Goal: Information Seeking & Learning: Check status

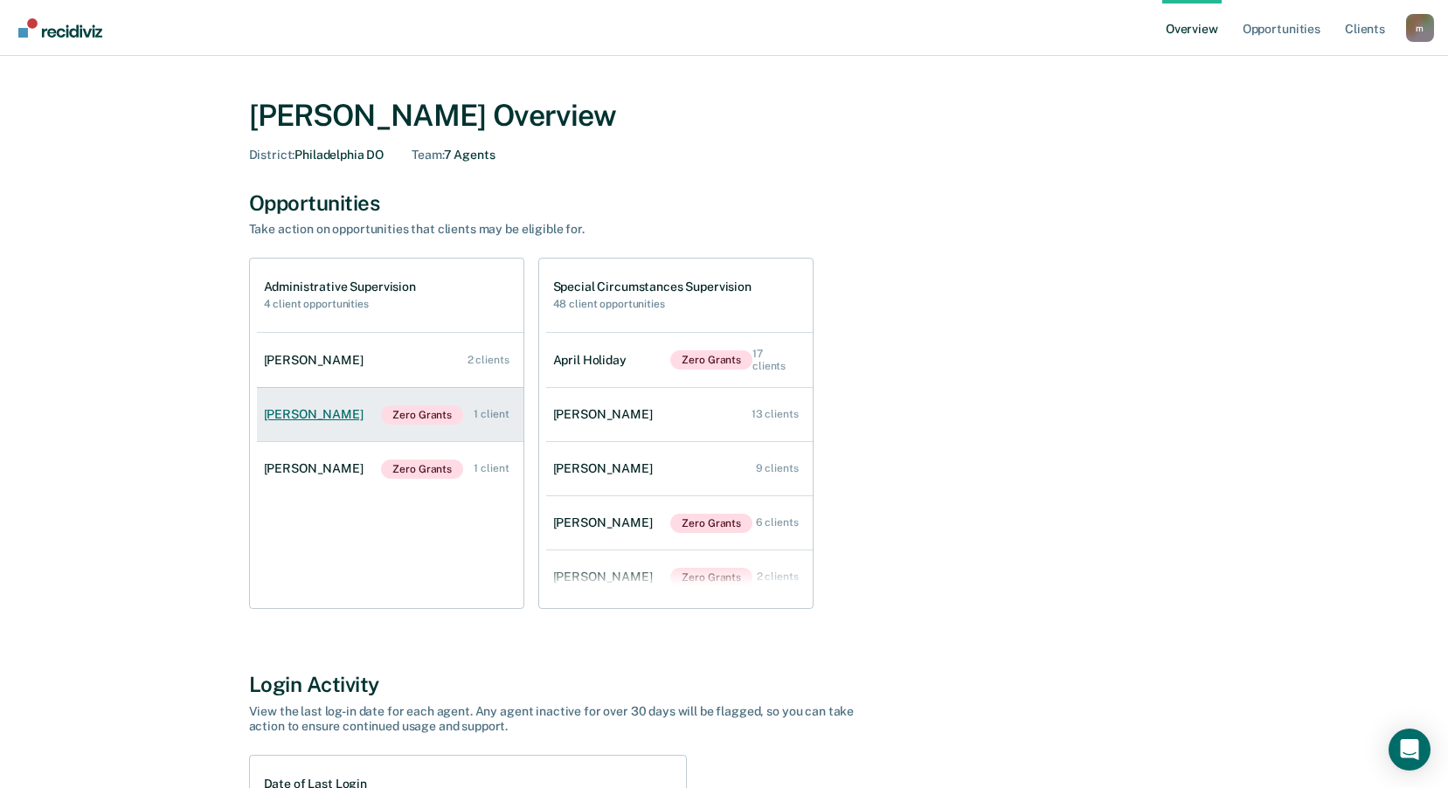
click at [320, 416] on div "[PERSON_NAME]" at bounding box center [317, 414] width 107 height 15
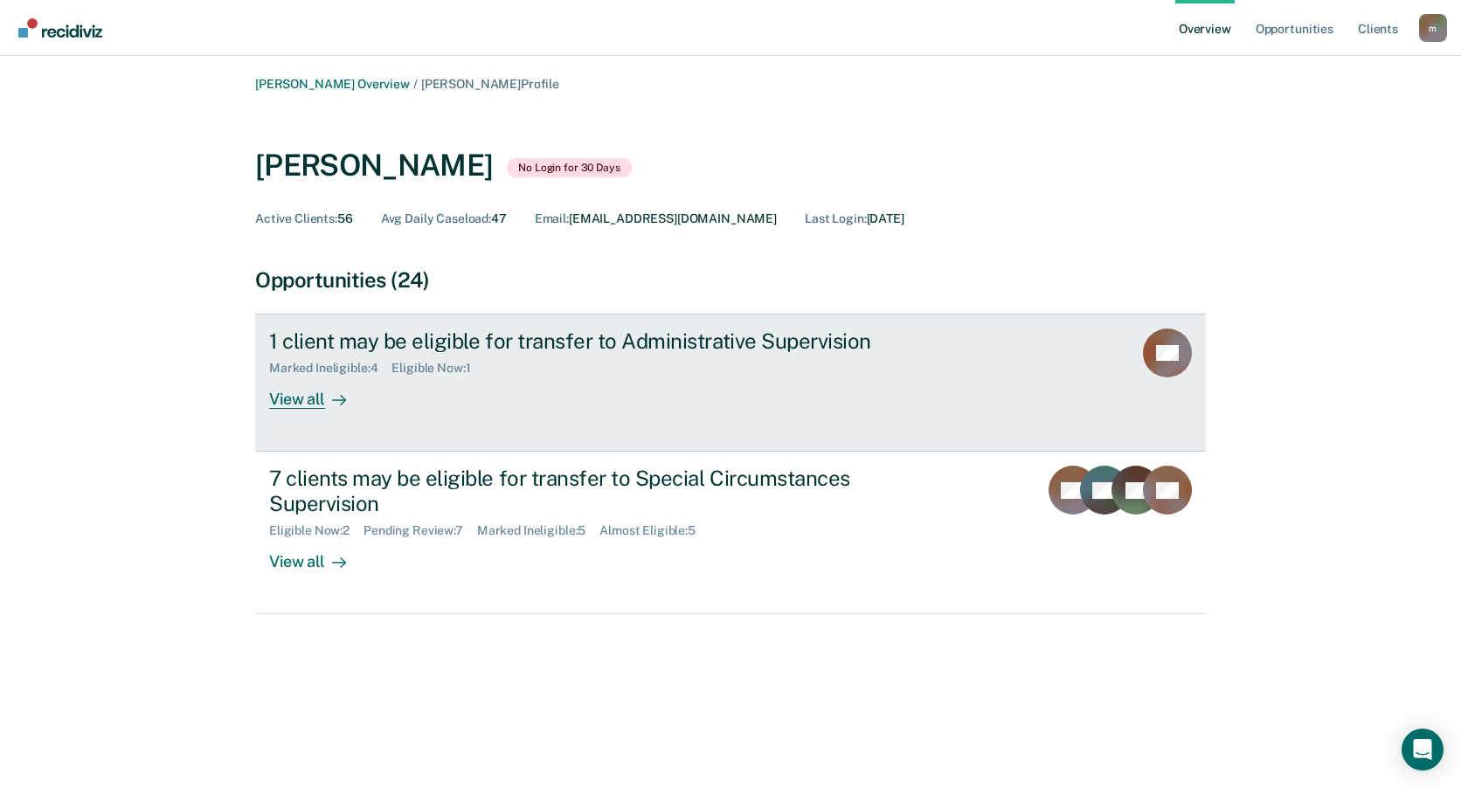
click at [652, 347] on div "1 client may be eligible for transfer to Administrative Supervision" at bounding box center [576, 341] width 614 height 25
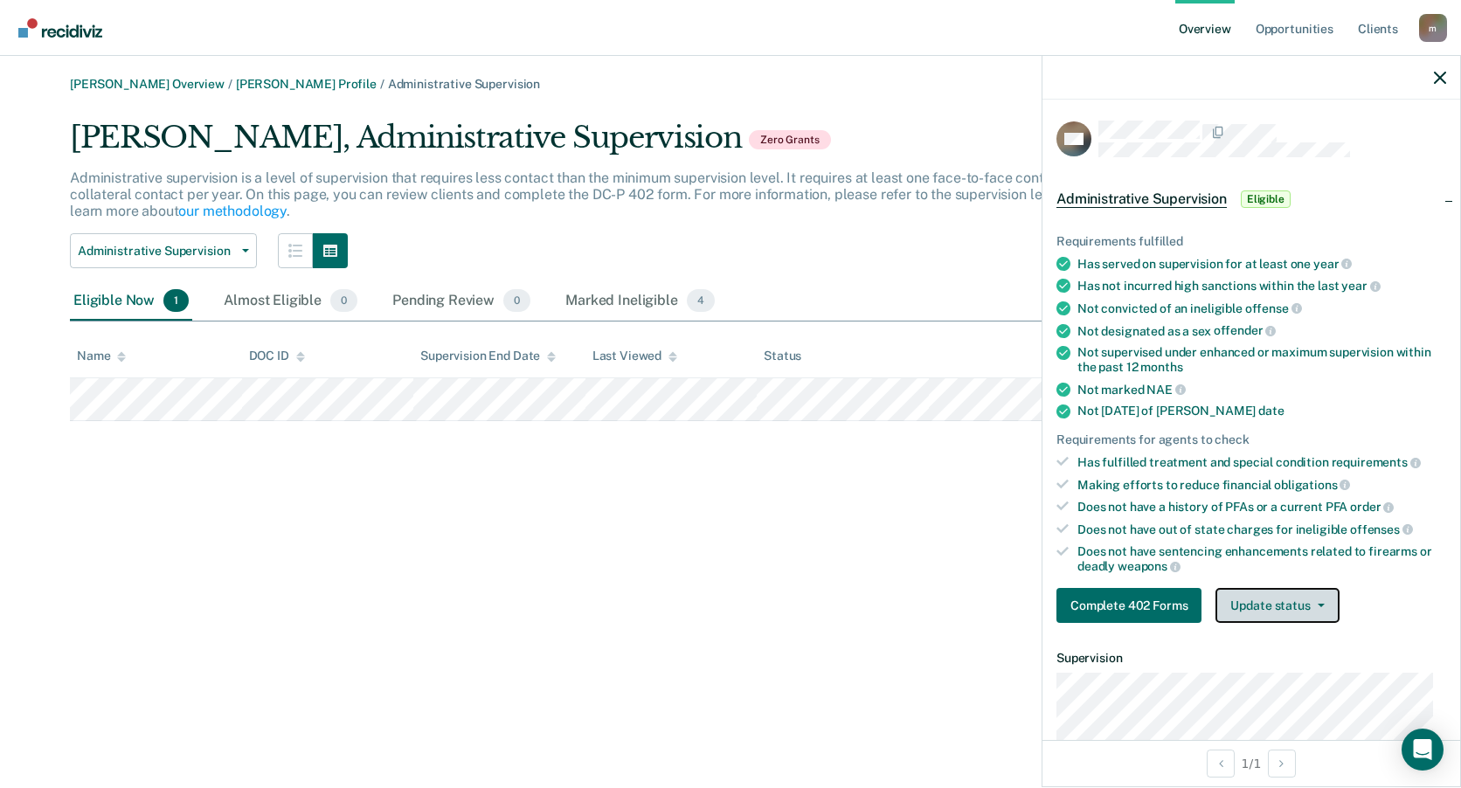
click at [1323, 607] on button "Update status" at bounding box center [1277, 605] width 123 height 35
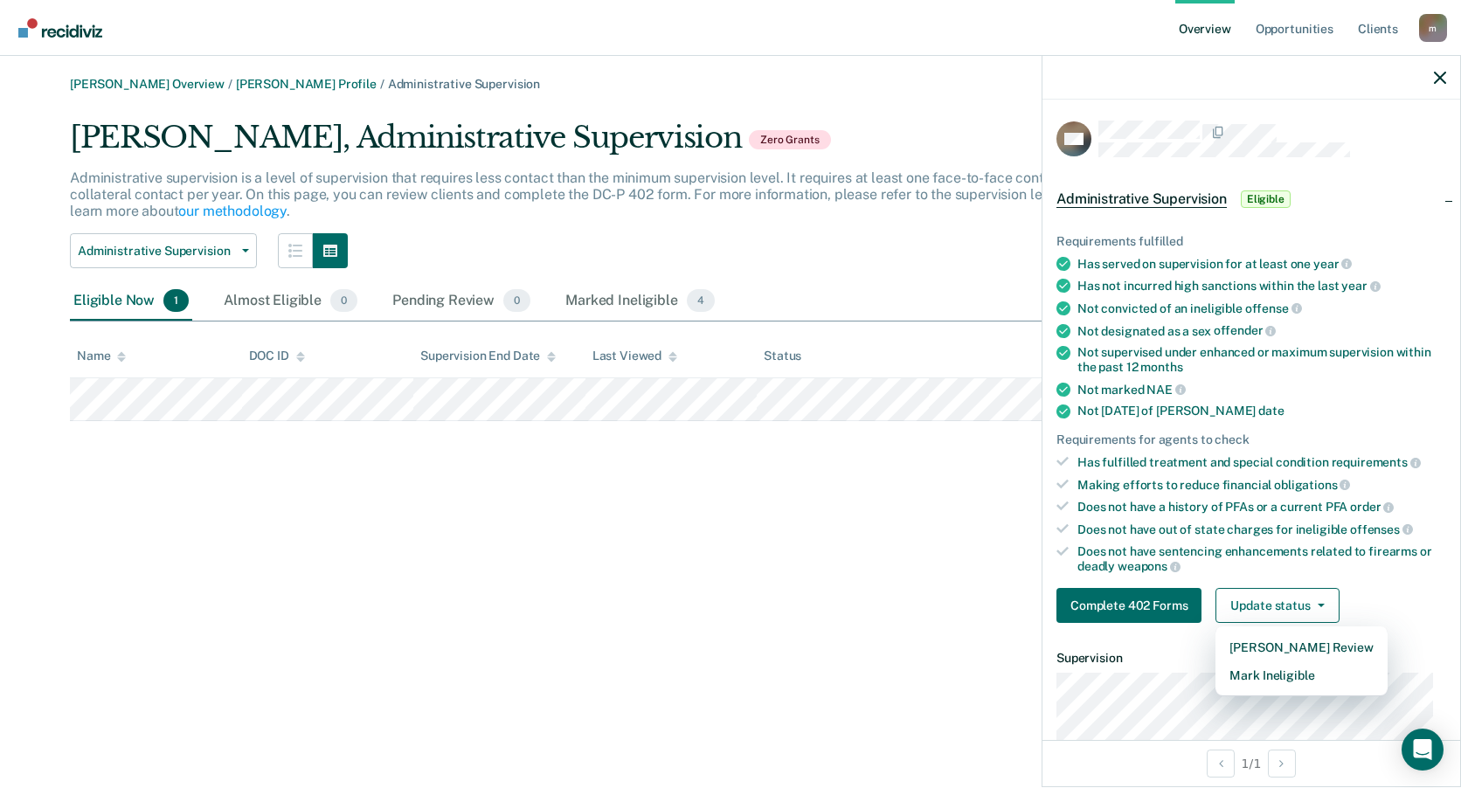
click at [1369, 590] on div "Complete 402 Forms Update status Mark Pending Review Mark Ineligible" at bounding box center [1252, 605] width 390 height 35
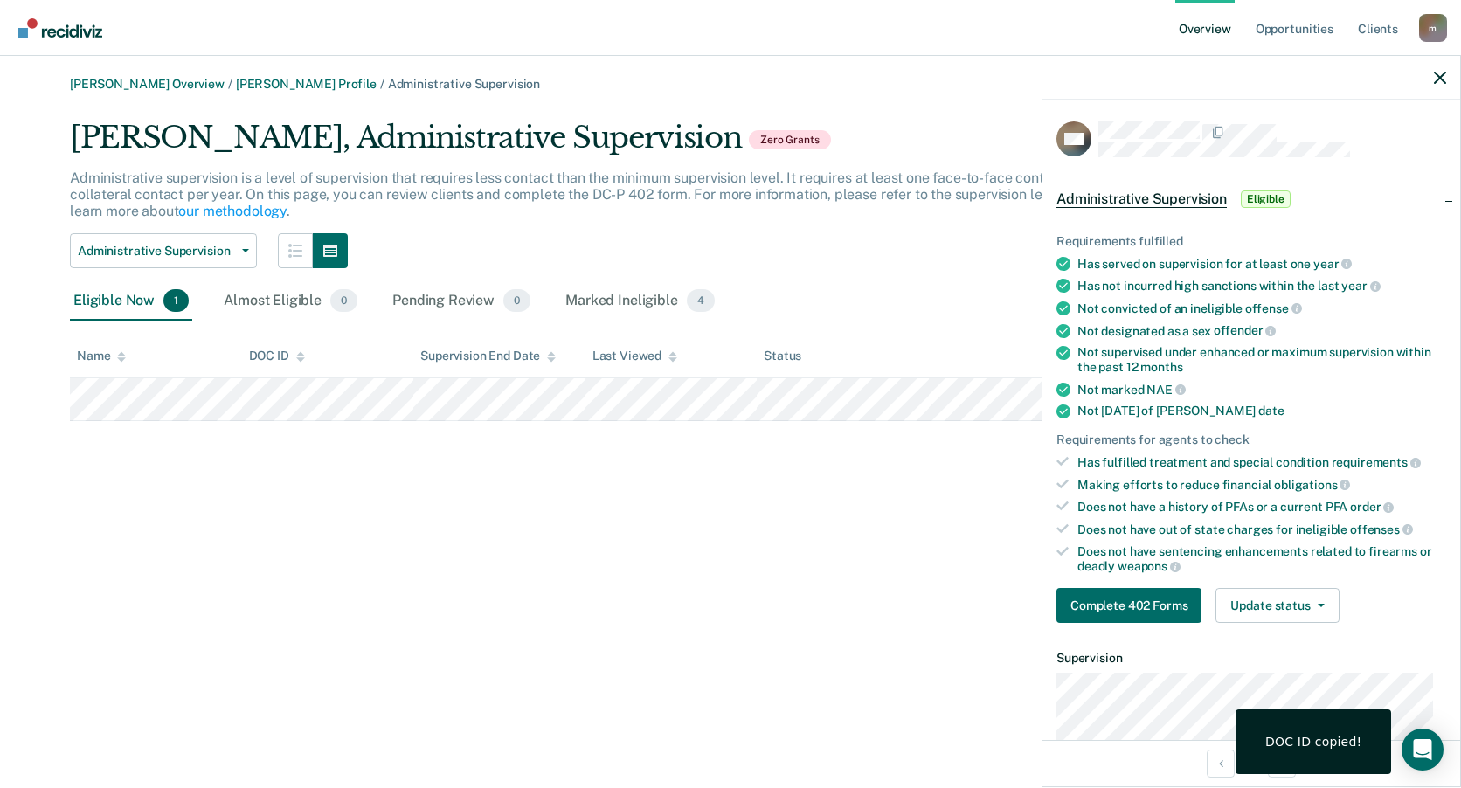
click at [954, 272] on div "Khadijal Rainey, Administrative Supervision Zero Grants Administrative supervis…" at bounding box center [731, 271] width 1322 height 302
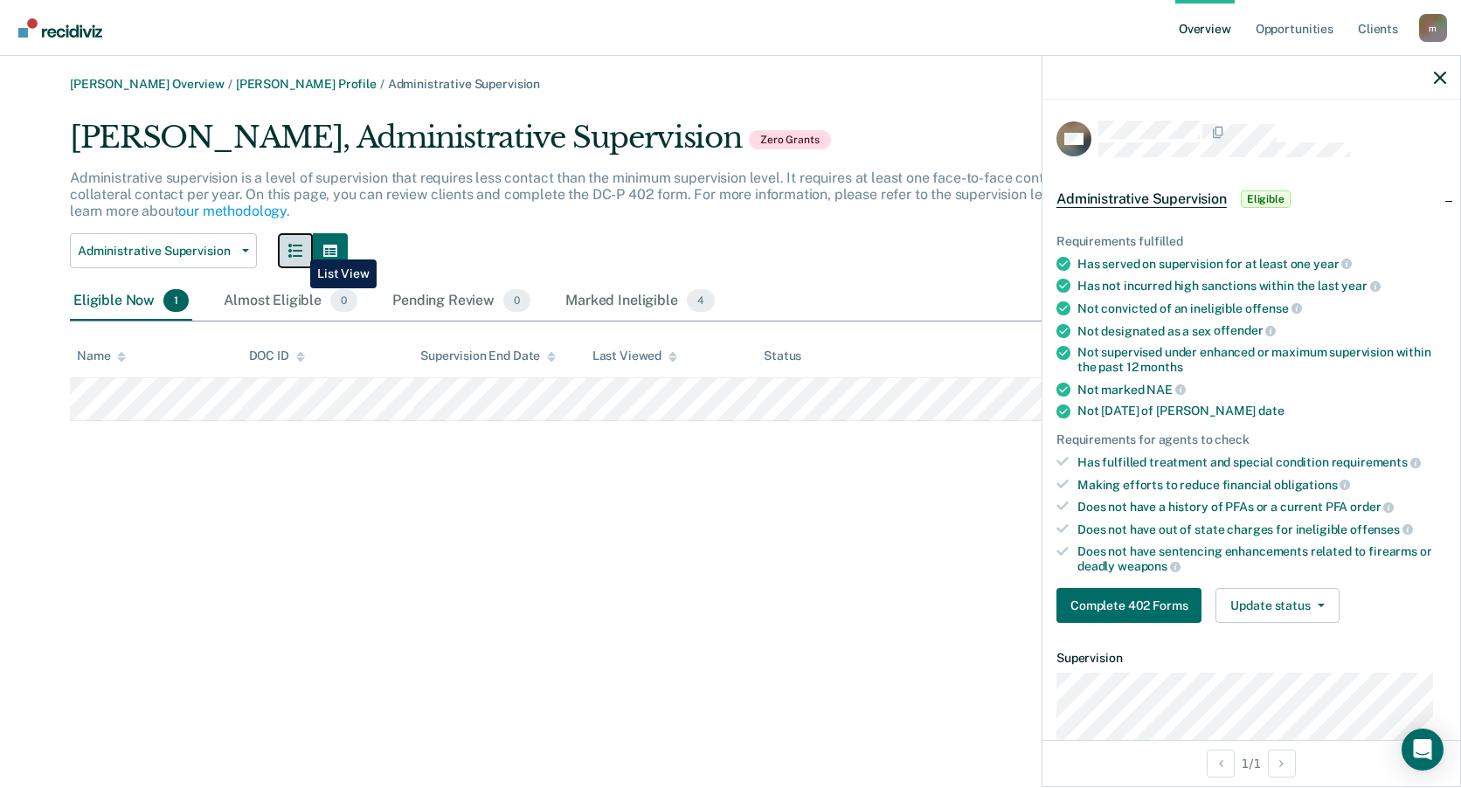
click at [297, 246] on icon "button" at bounding box center [295, 251] width 14 height 14
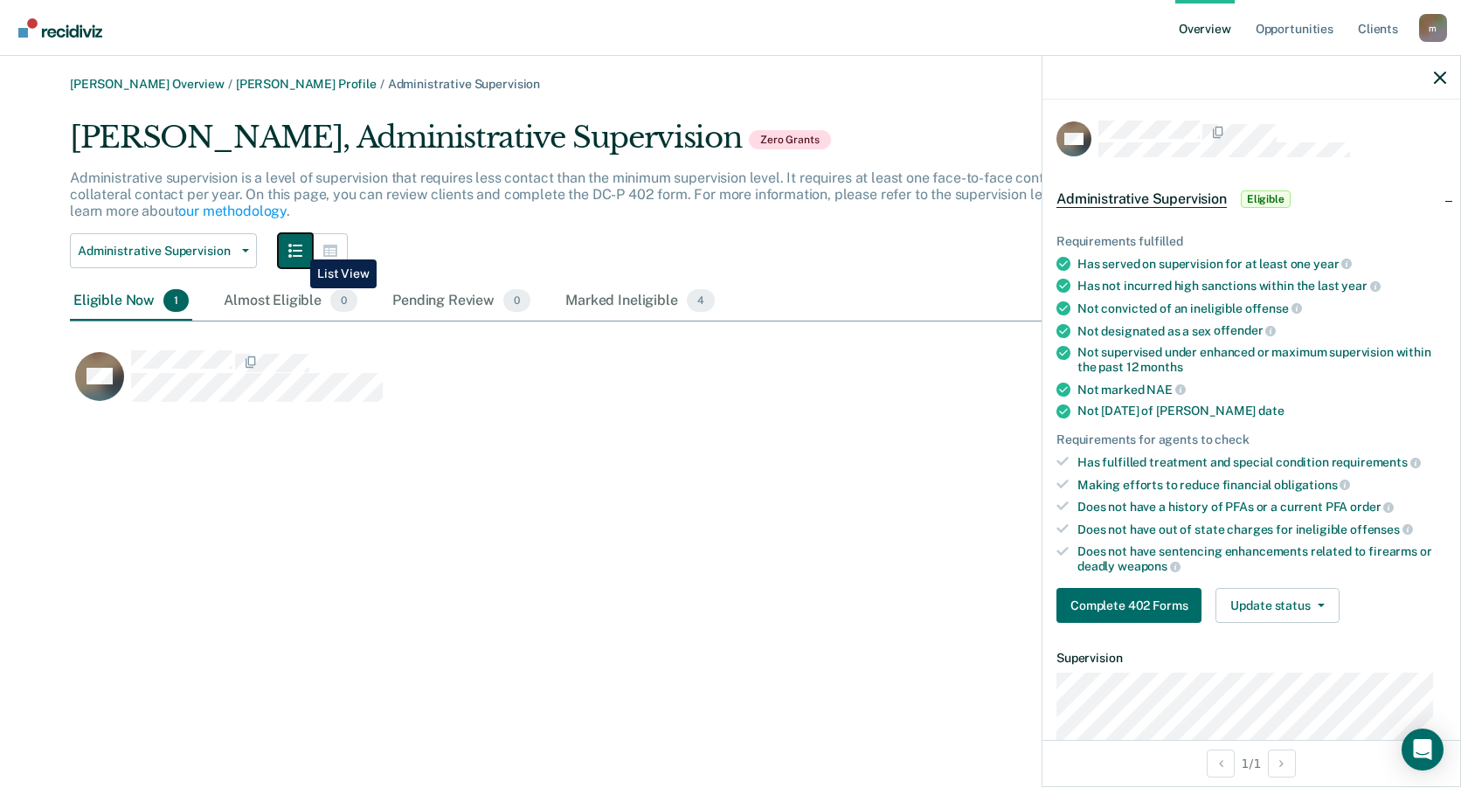
scroll to position [14, 14]
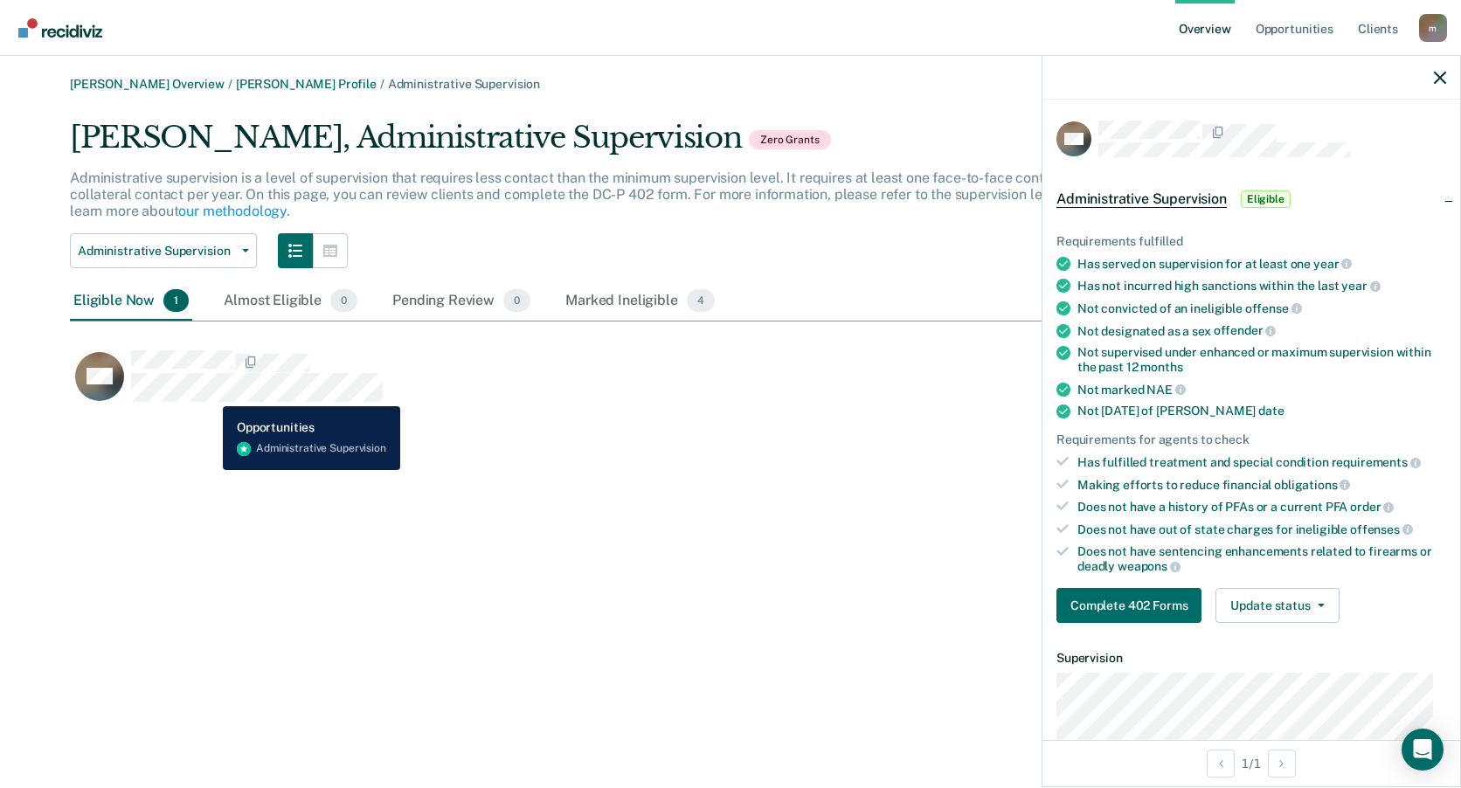
drag, startPoint x: 191, startPoint y: 399, endPoint x: 127, endPoint y: 434, distance: 73.1
click at [94, 444] on div "Marcos Ortiz Overview / Khadijal Rainey Profile / Administrative Supervision Kh…" at bounding box center [730, 405] width 1419 height 656
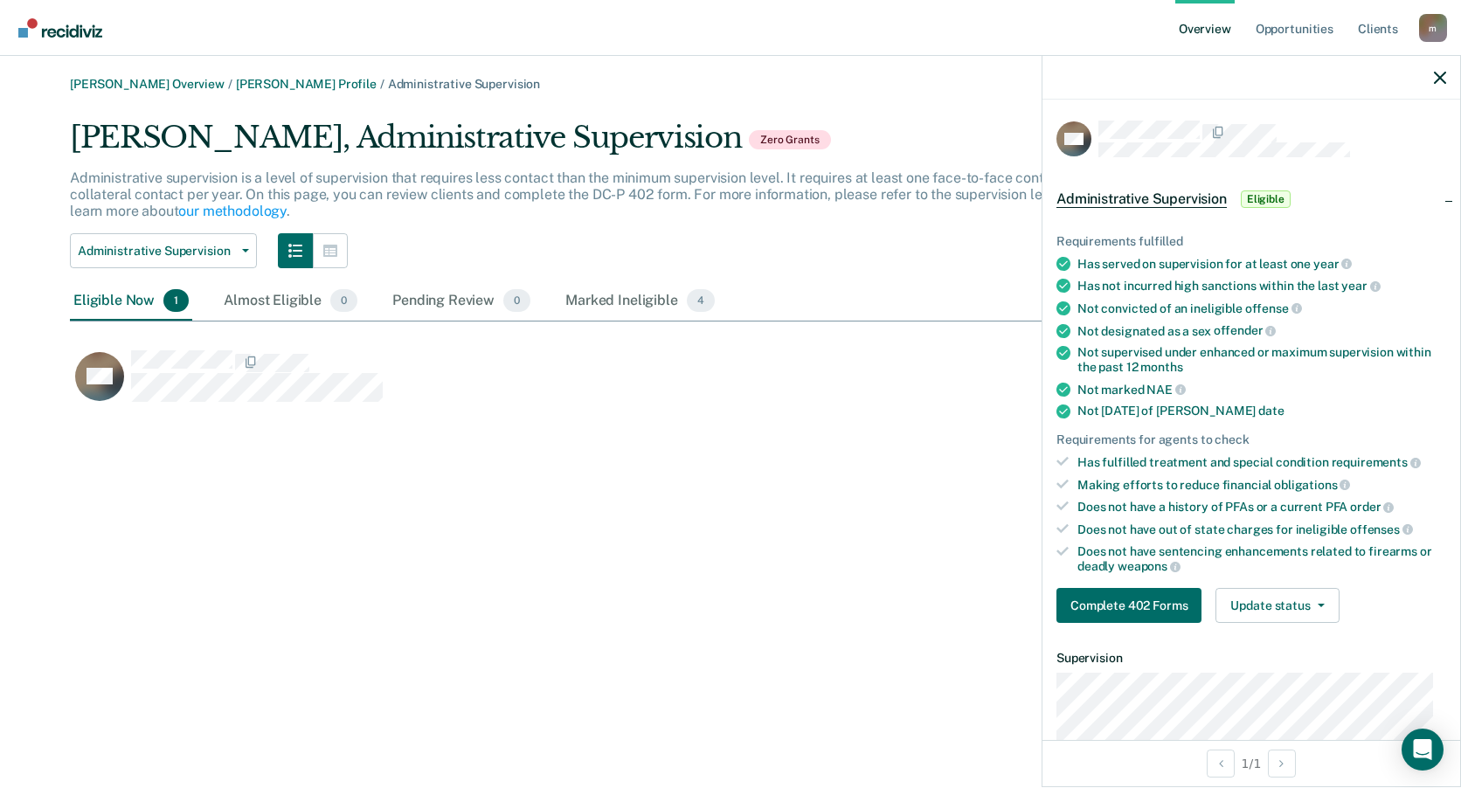
click at [164, 506] on div "Marcos Ortiz Overview / Khadijal Rainey Profile / Administrative Supervision Kh…" at bounding box center [730, 405] width 1419 height 656
click at [251, 81] on link "Khadijal Rainey Profile" at bounding box center [306, 84] width 141 height 15
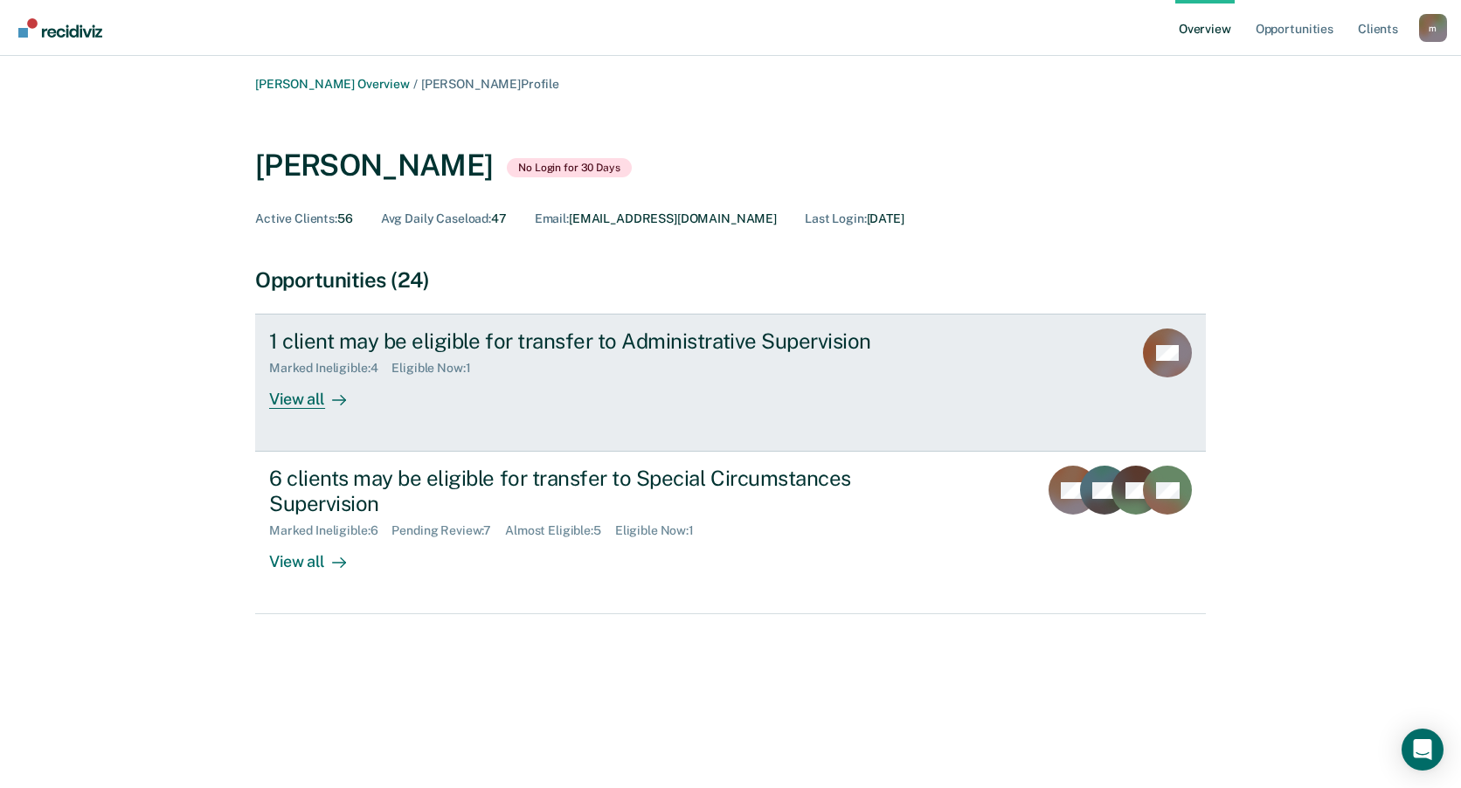
click at [898, 358] on div "1 client may be eligible for transfer to Administrative Supervision Marked Inel…" at bounding box center [597, 369] width 656 height 80
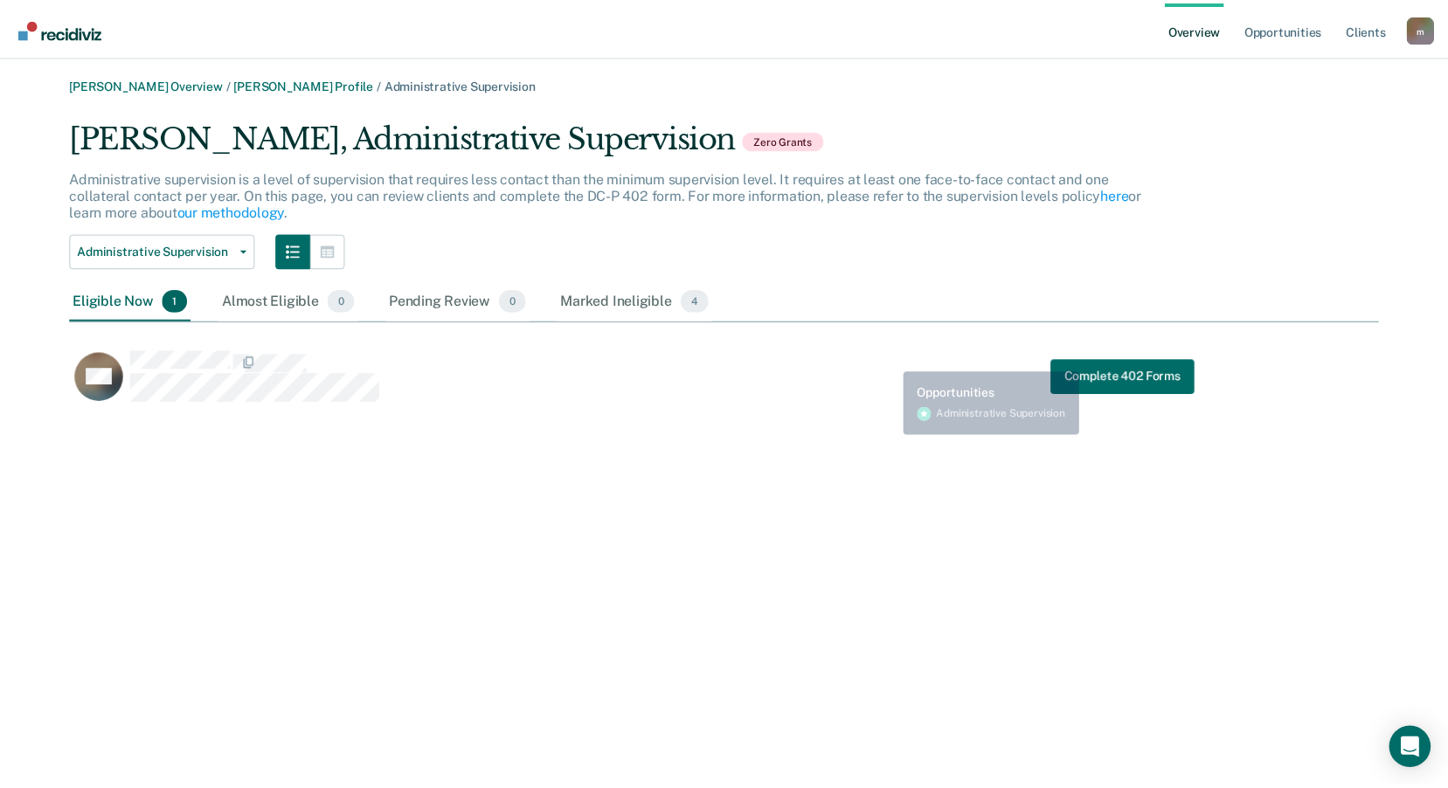
scroll to position [287, 1308]
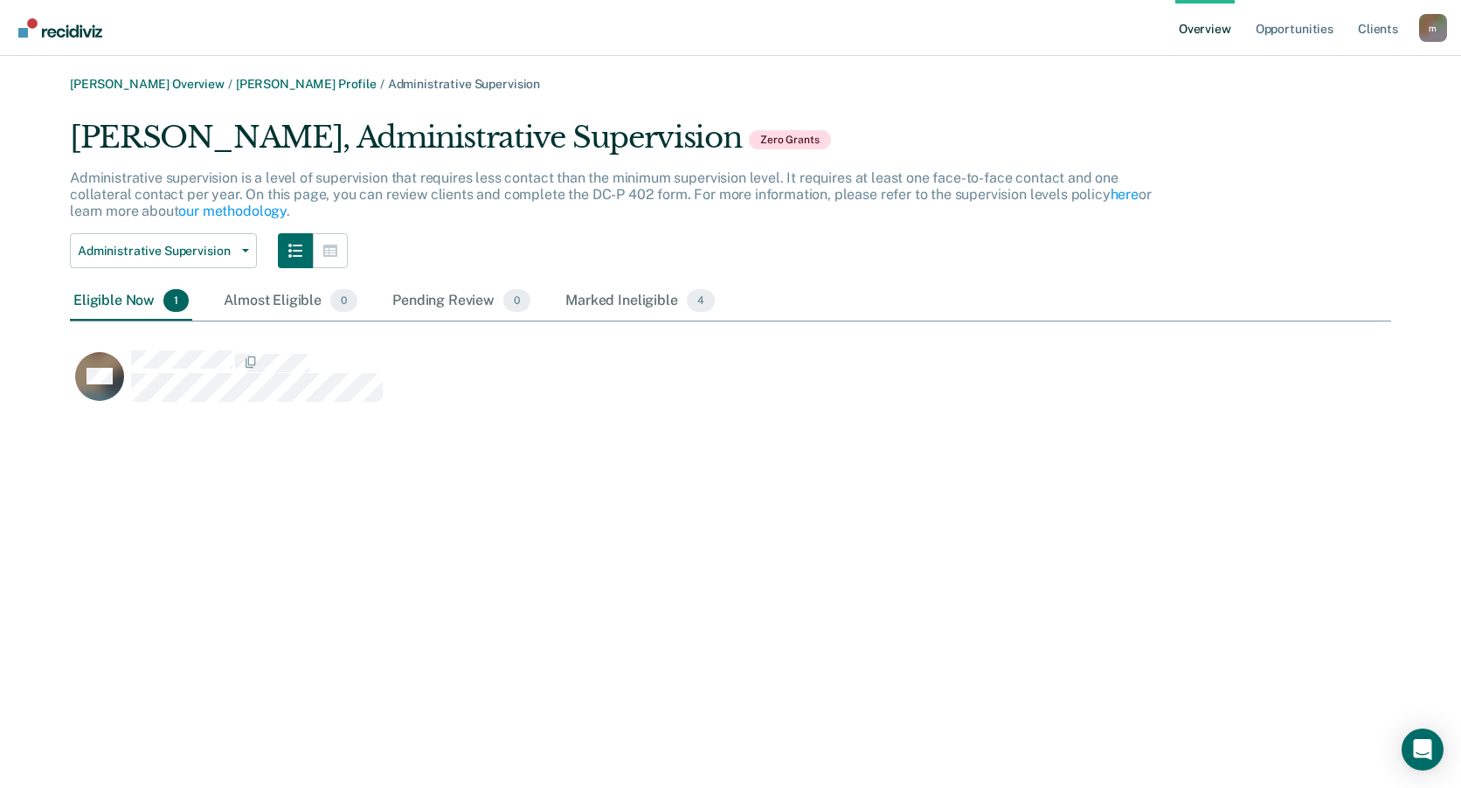
click at [387, 562] on div "Marcos Ortiz Overview / Khadijal Rainey Profile / Administrative Supervision Kh…" at bounding box center [730, 405] width 1419 height 656
click at [1374, 27] on link "Client s" at bounding box center [1378, 28] width 47 height 56
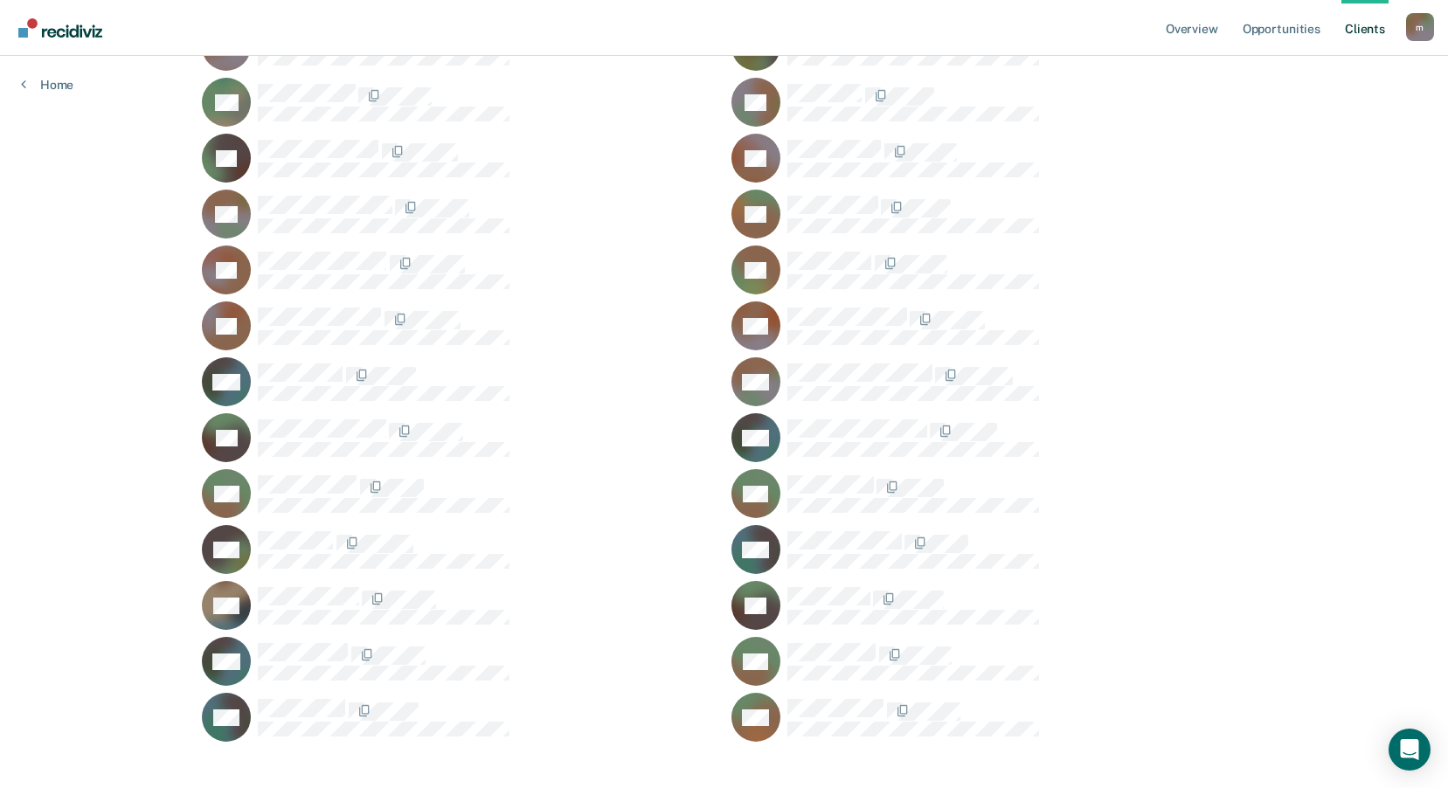
scroll to position [10397, 0]
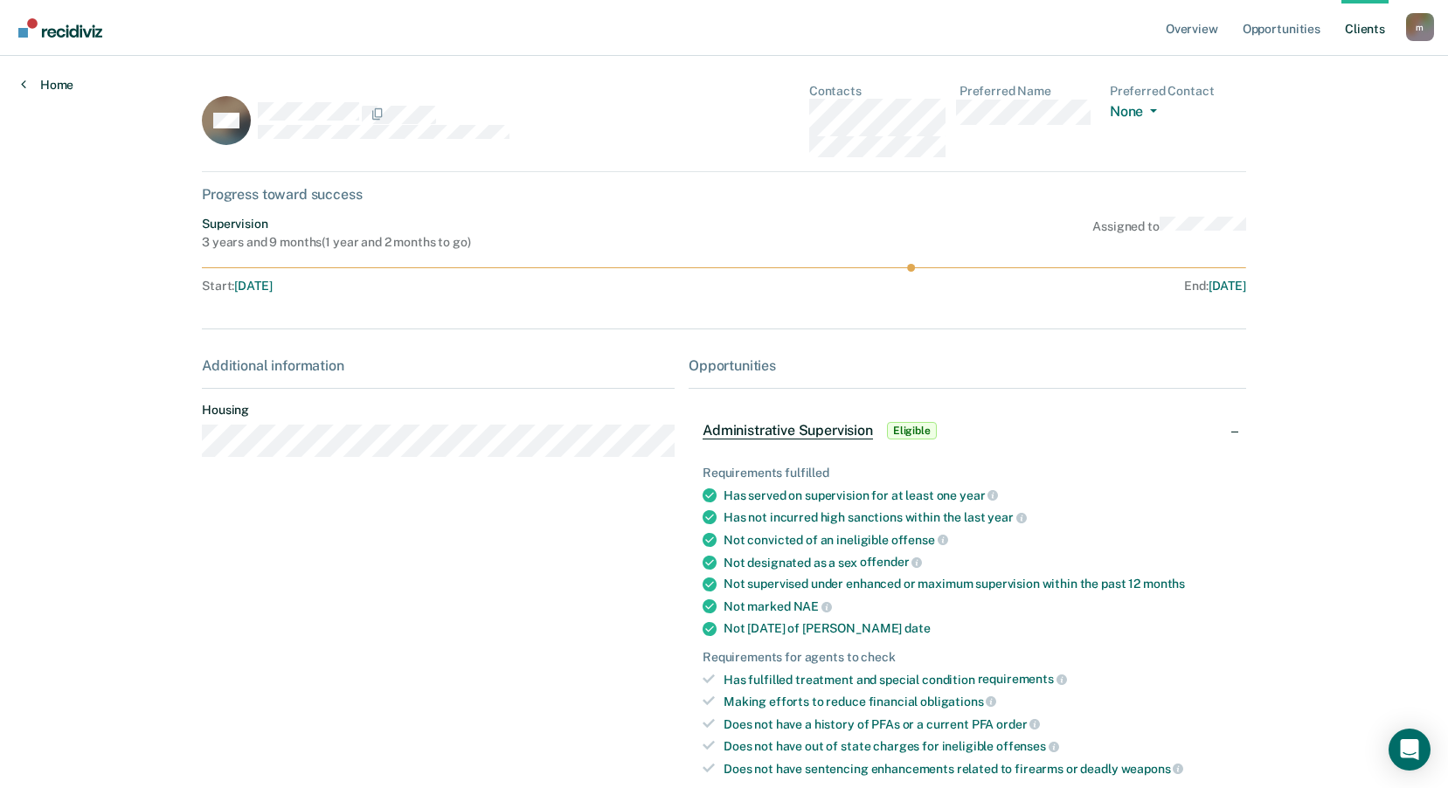
click at [42, 80] on link "Home" at bounding box center [47, 85] width 52 height 16
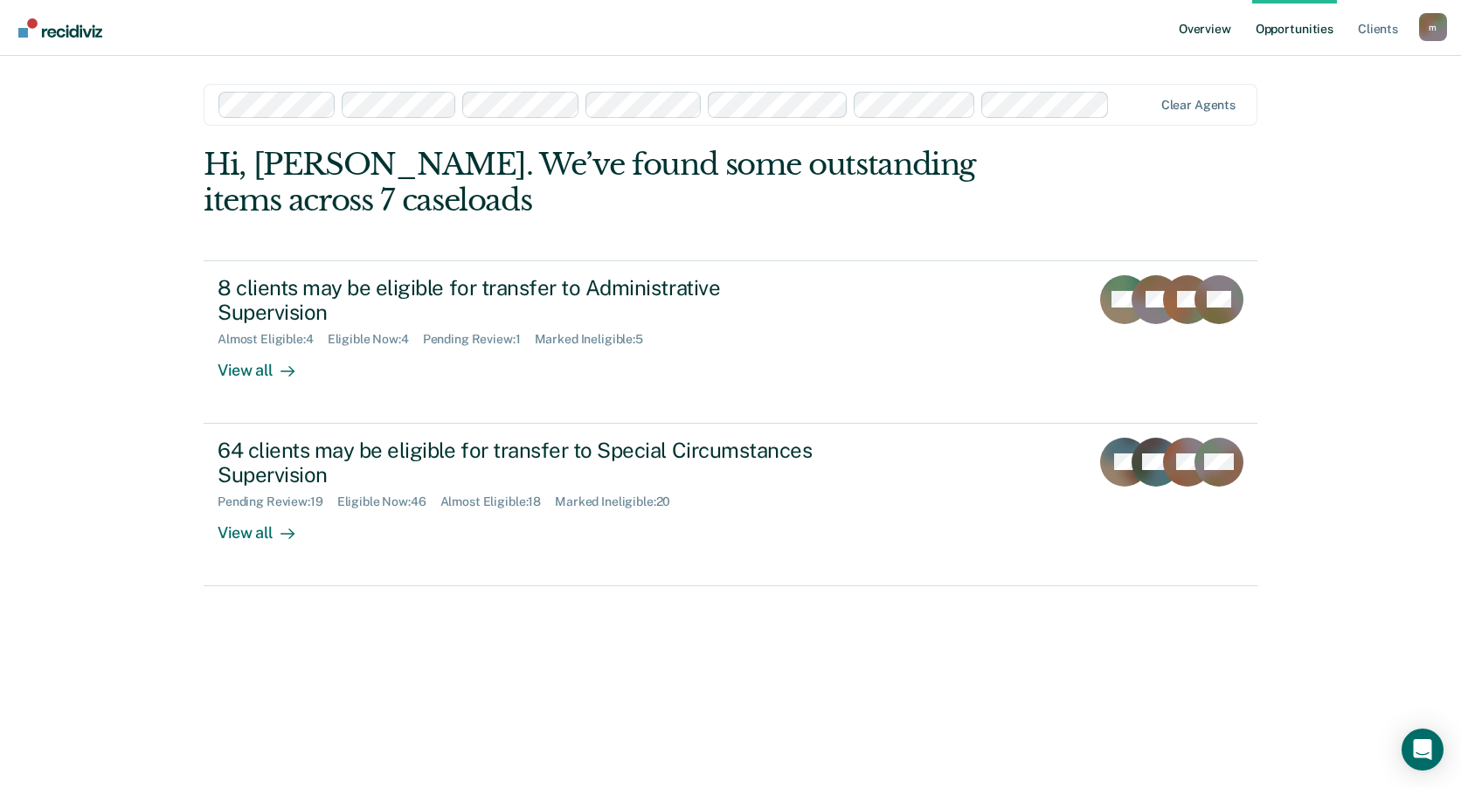
click at [1206, 30] on link "Overview" at bounding box center [1205, 28] width 59 height 56
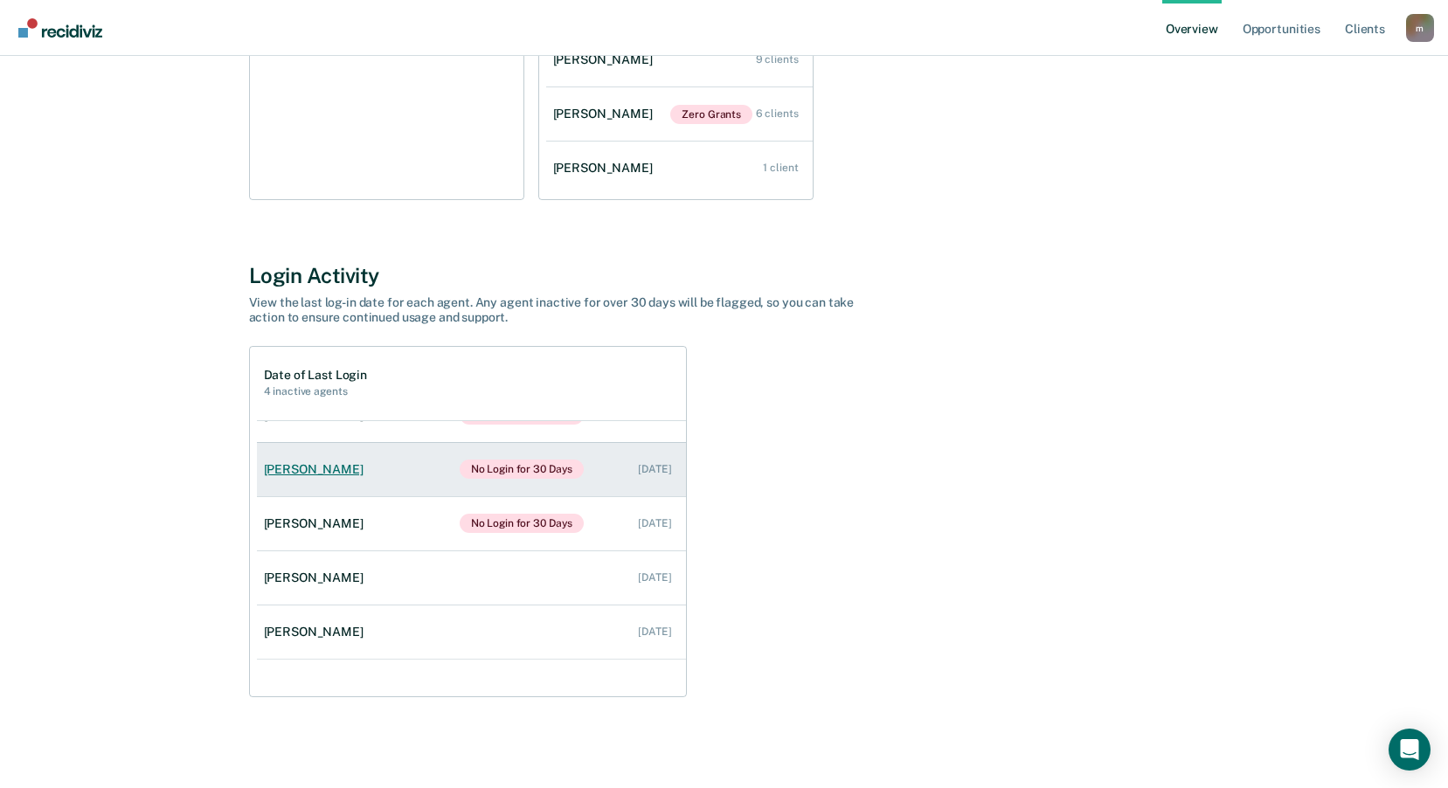
scroll to position [125, 0]
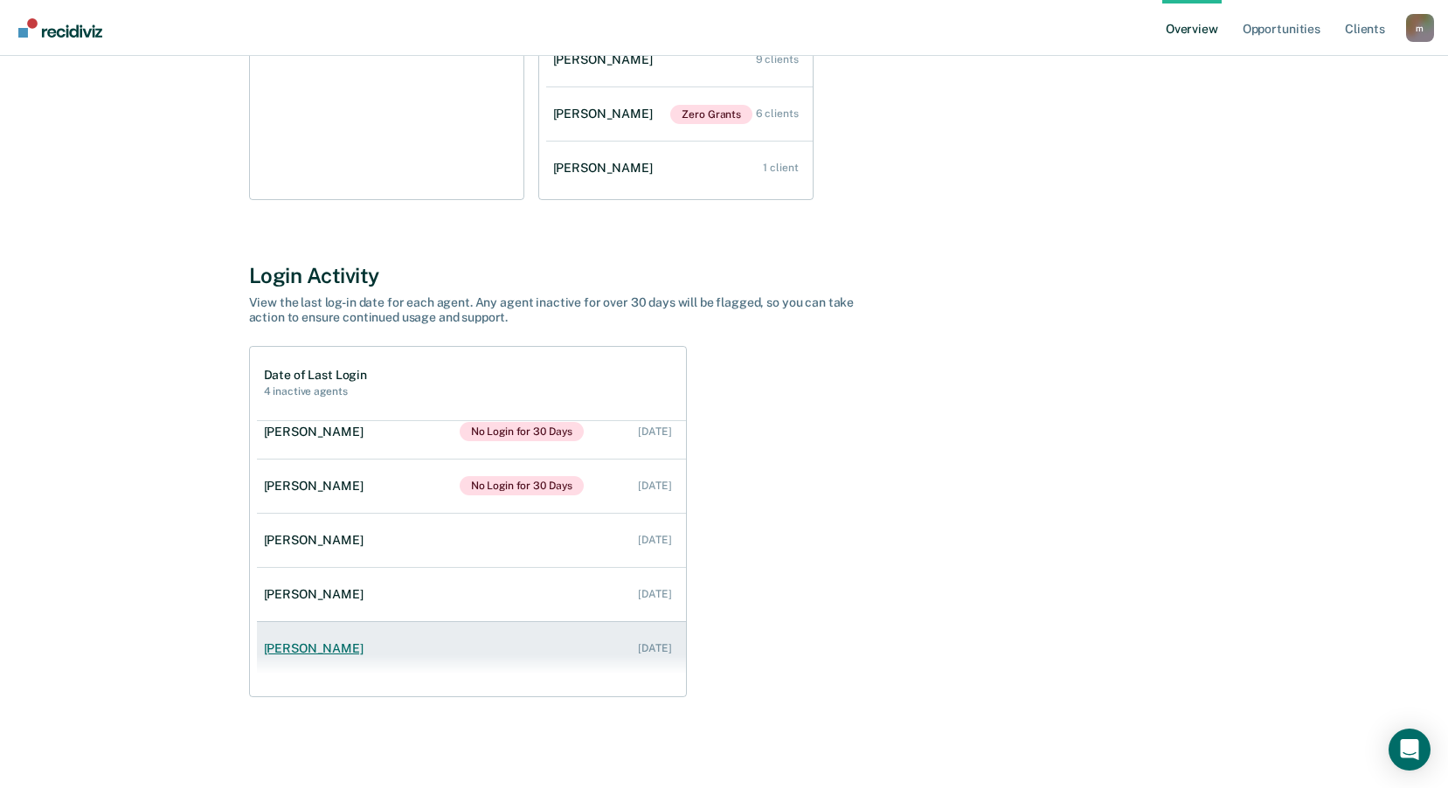
click at [357, 655] on link "[PERSON_NAME] [DATE]" at bounding box center [471, 649] width 429 height 50
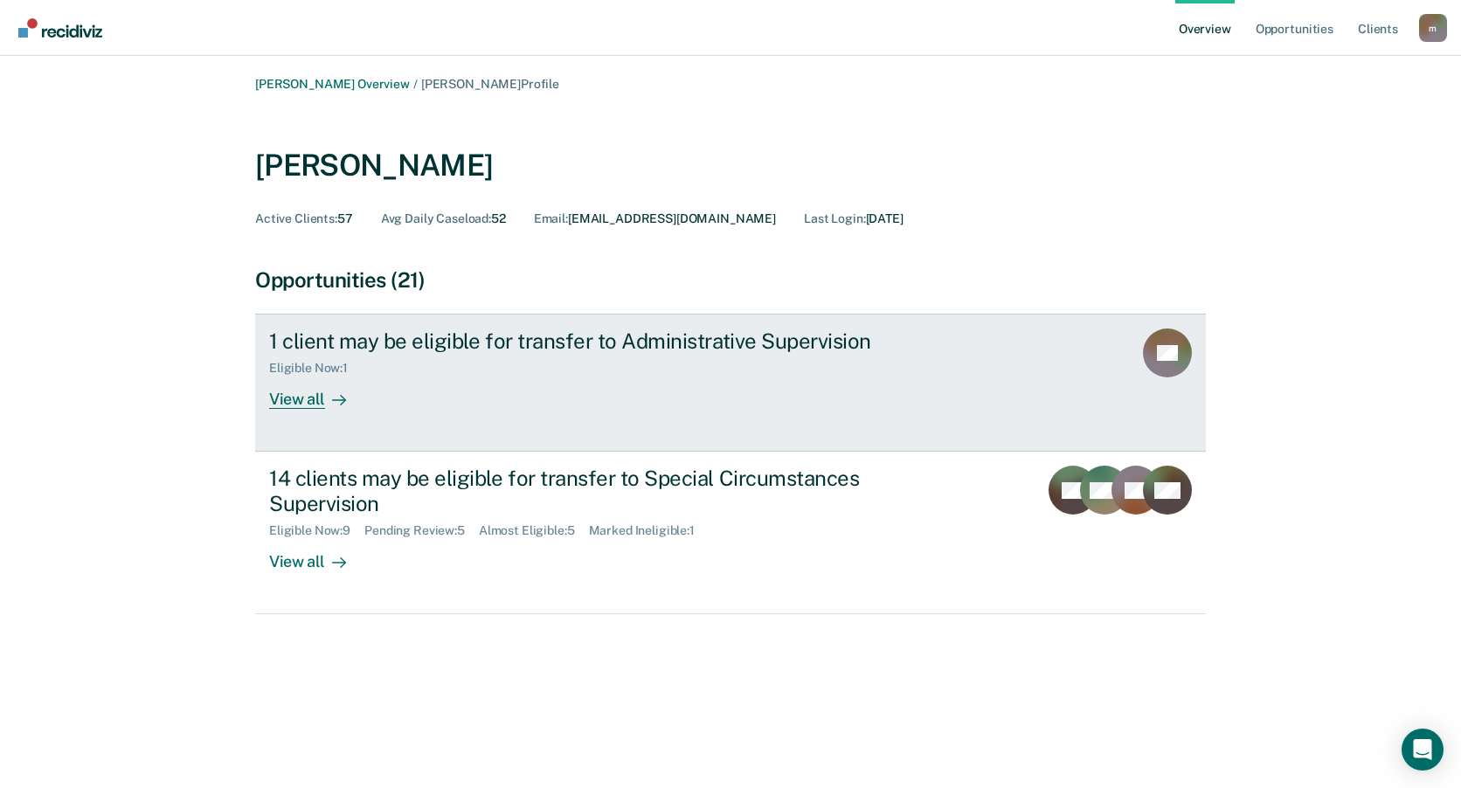
click at [1057, 411] on link "1 client may be eligible for transfer to Administrative Supervision Eligible No…" at bounding box center [730, 383] width 951 height 138
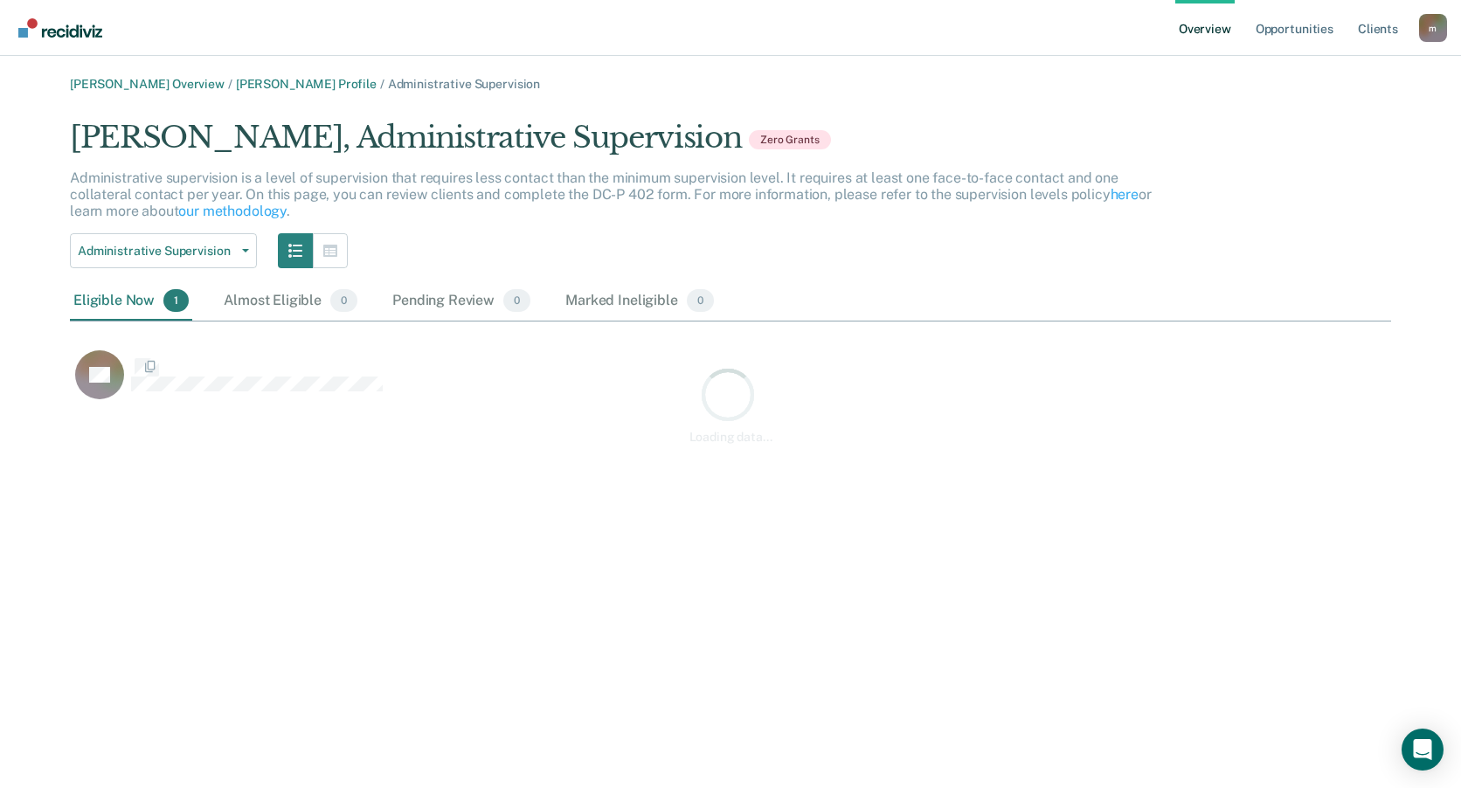
scroll to position [287, 1308]
